Goal: Find specific page/section: Locate a particular part of the current website

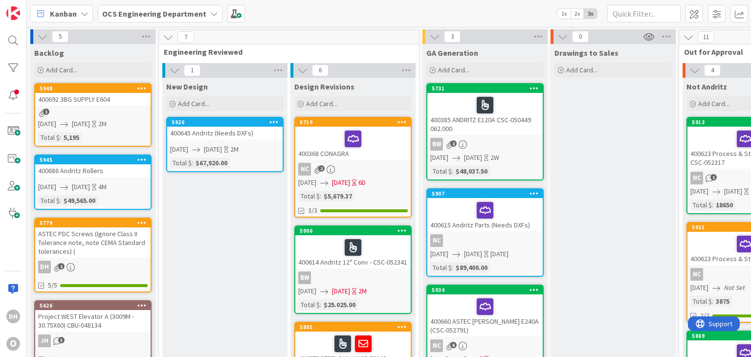
click at [118, 106] on div "5948 400692 3BG SUPPLY E604 1 [DATE] [DATE] 2M Total $ : 5,195" at bounding box center [92, 115] width 117 height 64
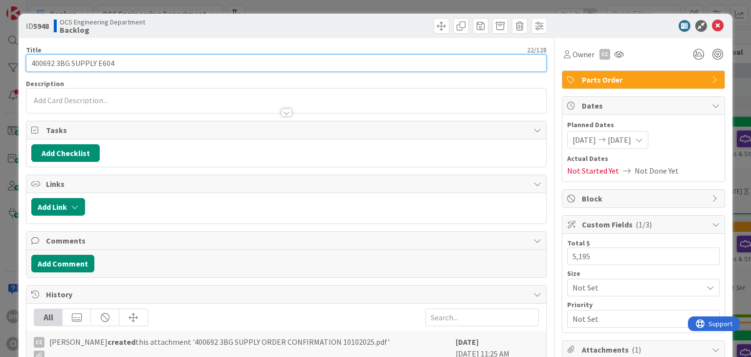
drag, startPoint x: 53, startPoint y: 66, endPoint x: -7, endPoint y: 69, distance: 60.3
click at [0, 69] on html "DH O Kanban OCS Engineering Department 1x 2x 3x 5 Backlog Add Card... 5948 4006…" at bounding box center [375, 178] width 751 height 357
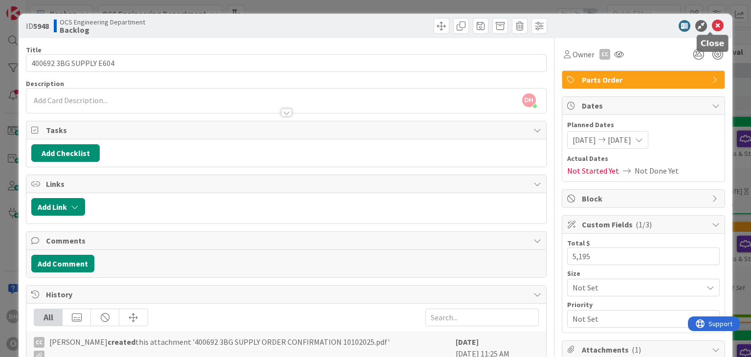
click at [717, 25] on div at bounding box center [638, 26] width 173 height 12
click at [712, 25] on icon at bounding box center [718, 26] width 12 height 12
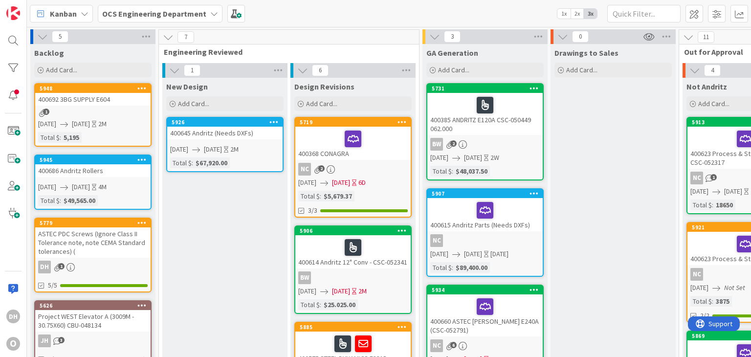
click at [378, 150] on div "400368 CONAGRA" at bounding box center [353, 143] width 115 height 33
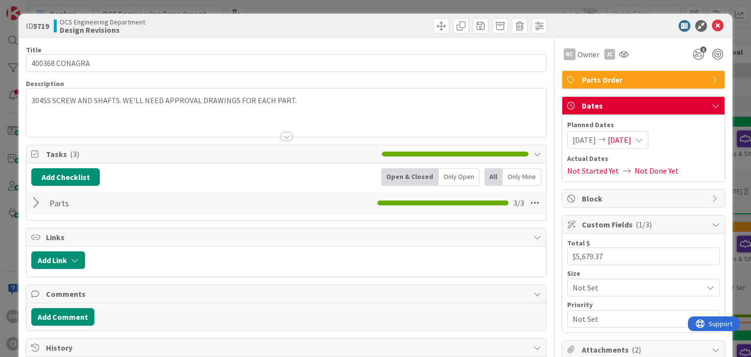
click at [712, 24] on icon at bounding box center [718, 26] width 12 height 12
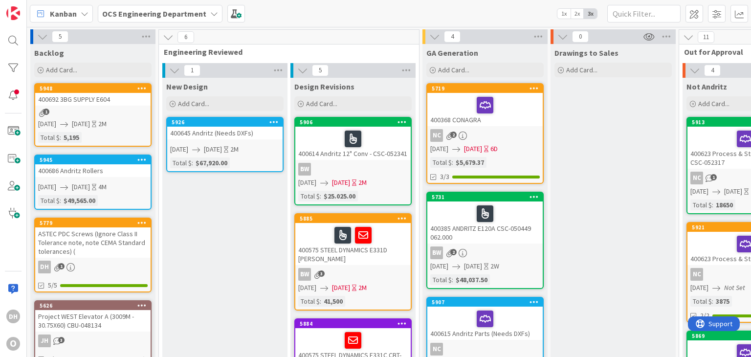
click at [517, 127] on div "5719 400368 CONAGRA NC 2 [DATE] [DATE] 6D Total $ : $5,679.37 3/3" at bounding box center [485, 133] width 117 height 101
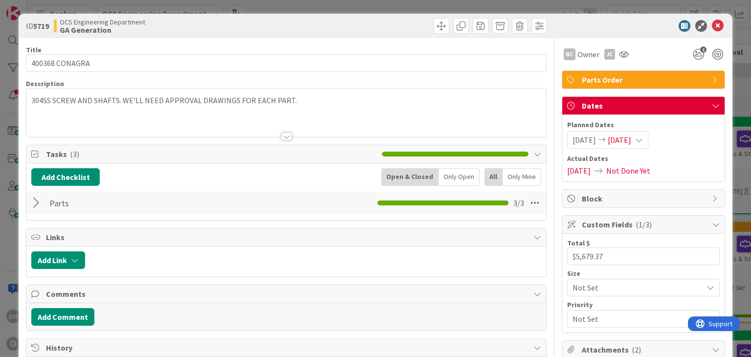
click at [33, 198] on div at bounding box center [37, 203] width 13 height 18
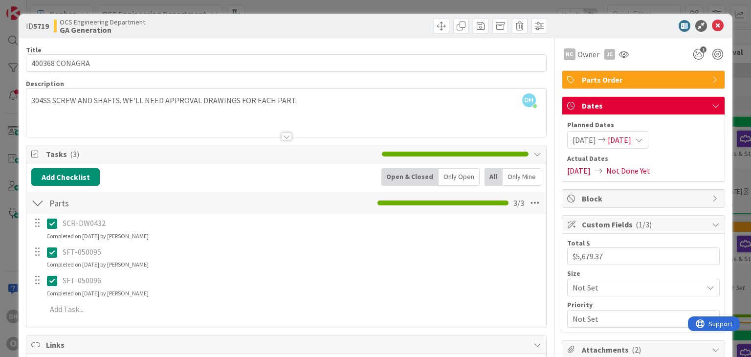
click at [718, 24] on div at bounding box center [638, 26] width 173 height 12
click at [713, 24] on icon at bounding box center [718, 26] width 12 height 12
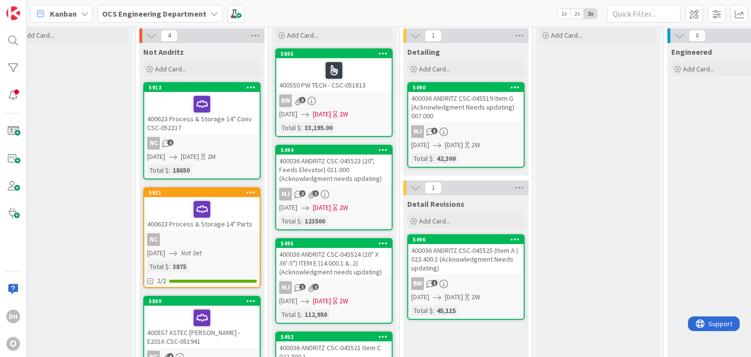
scroll to position [0, 544]
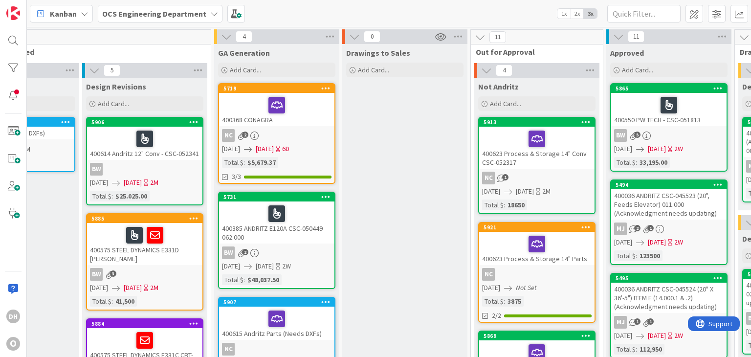
drag, startPoint x: 278, startPoint y: 269, endPoint x: 213, endPoint y: 260, distance: 65.7
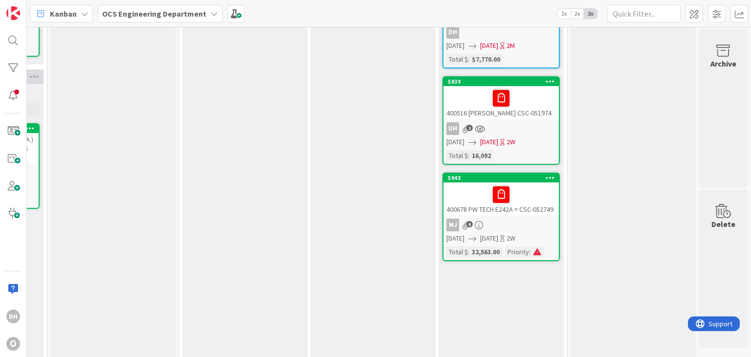
scroll to position [196, 1035]
